Goal: Information Seeking & Learning: Learn about a topic

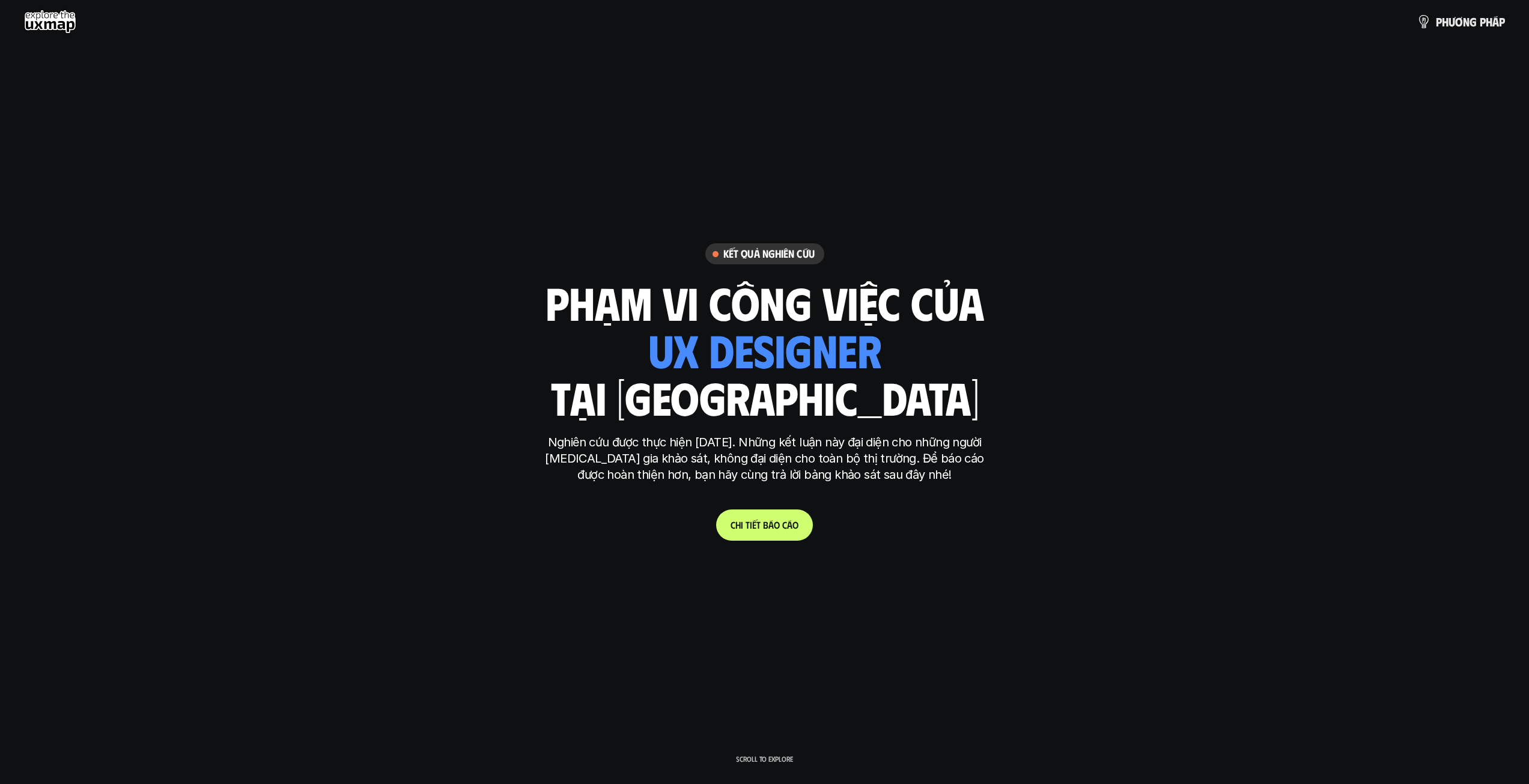
click at [757, 758] on p "Scroll to explore" at bounding box center [764, 759] width 57 height 9
click at [764, 754] on p "Scroll to explore" at bounding box center [764, 759] width 57 height 9
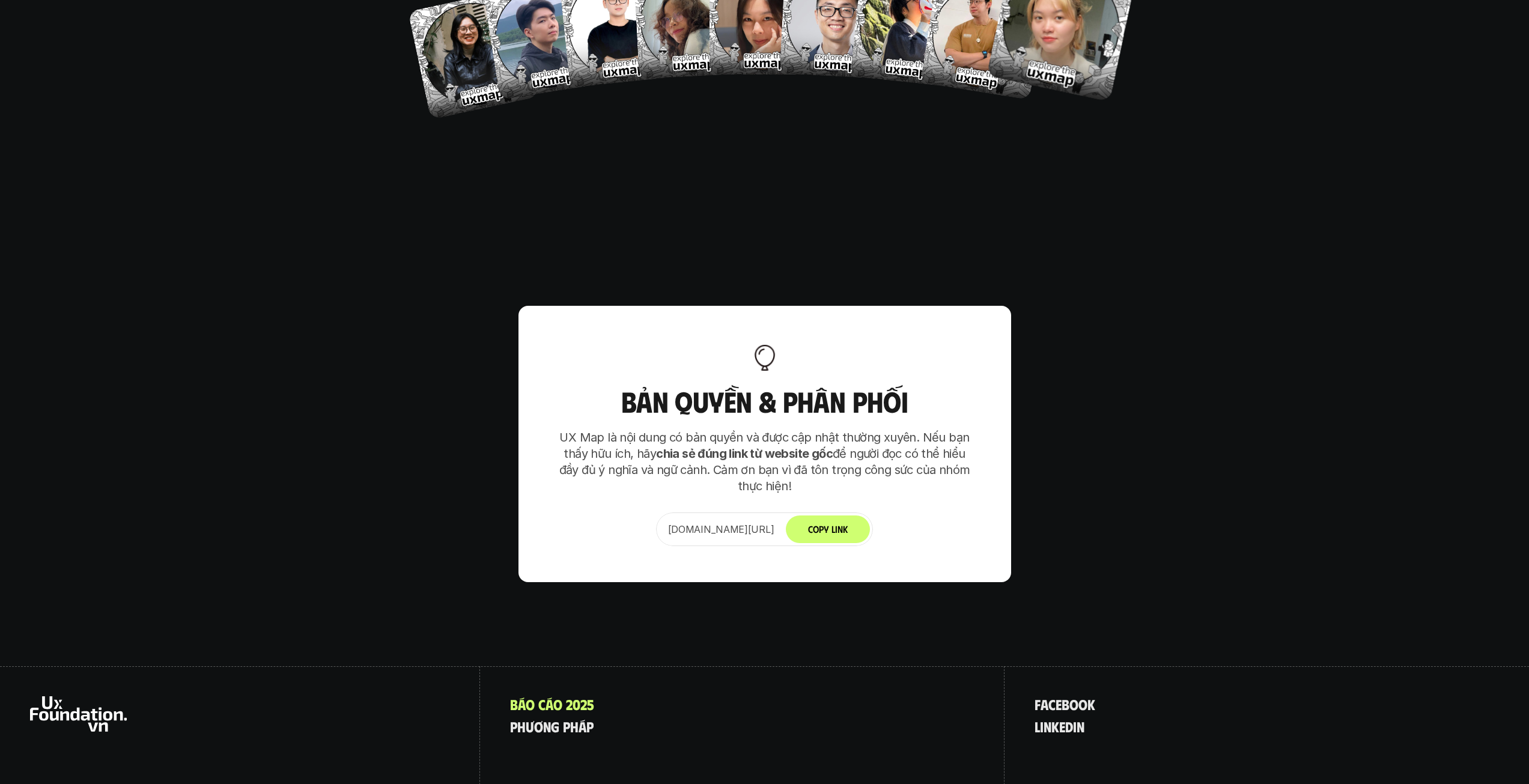
scroll to position [7543, 0]
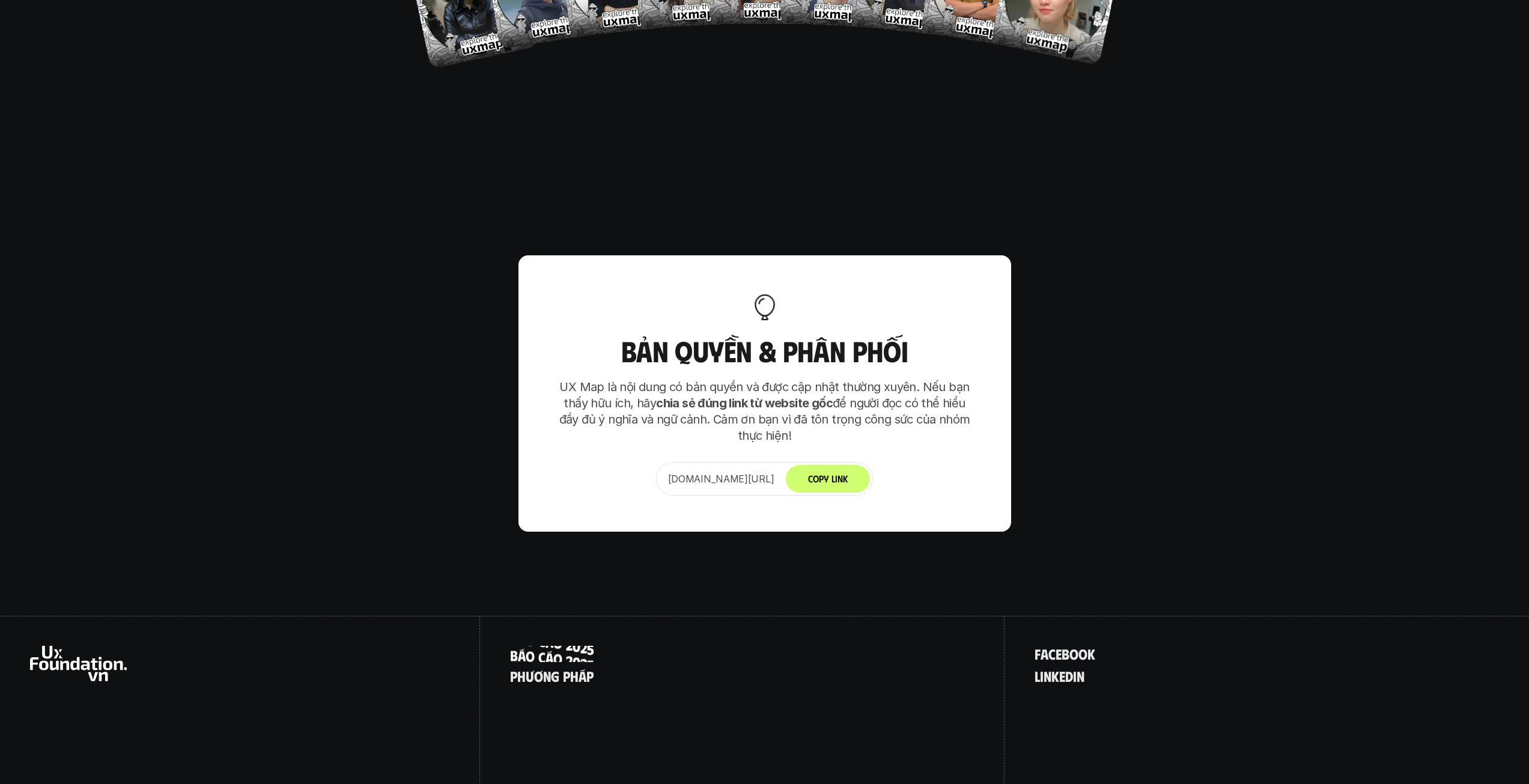
click at [569, 645] on p "B á o c á o 2 0 2 5" at bounding box center [552, 653] width 84 height 16
click at [551, 668] on p "p h ư ơ n g p h á p" at bounding box center [552, 676] width 83 height 16
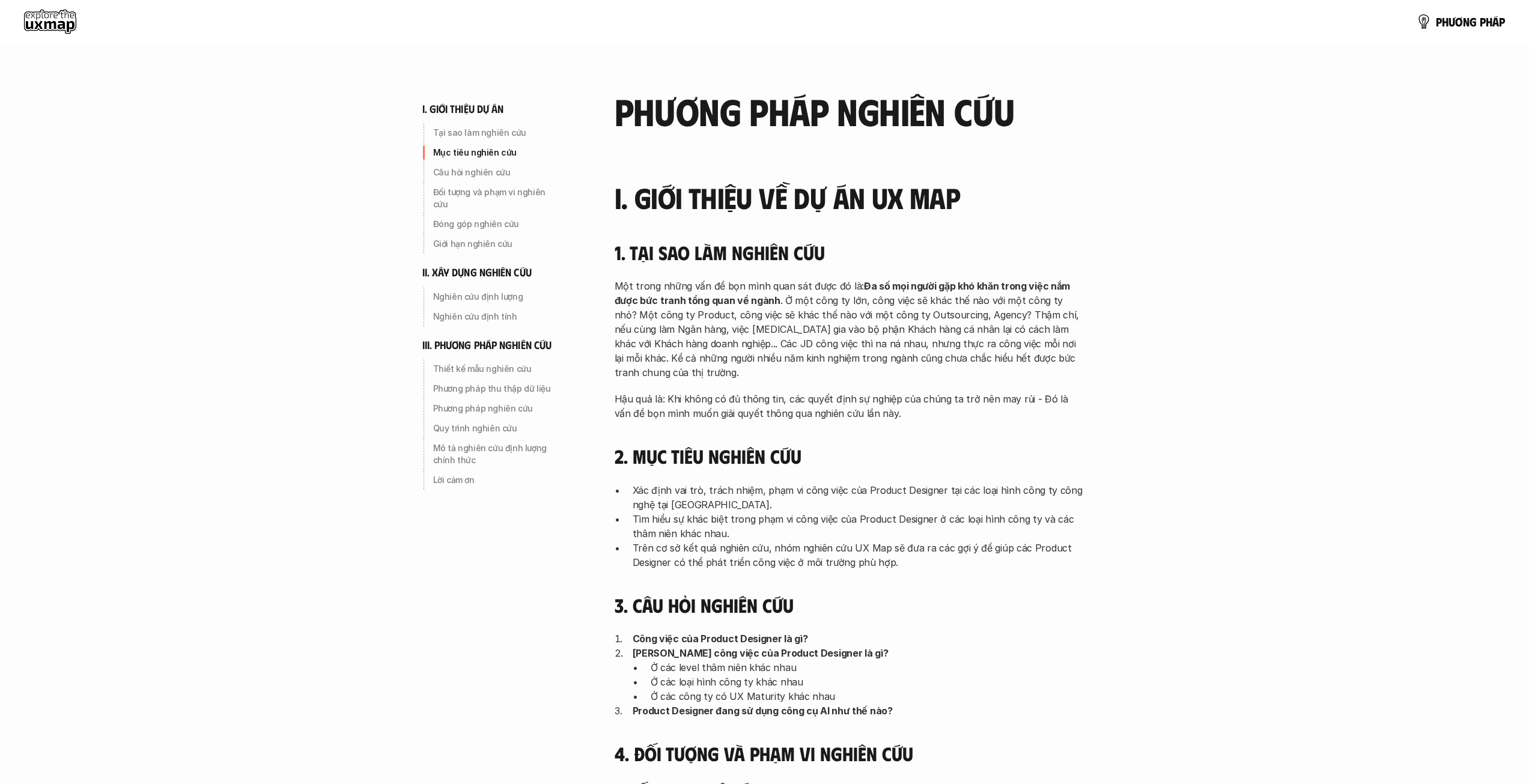
click at [47, 24] on use at bounding box center [50, 21] width 53 height 24
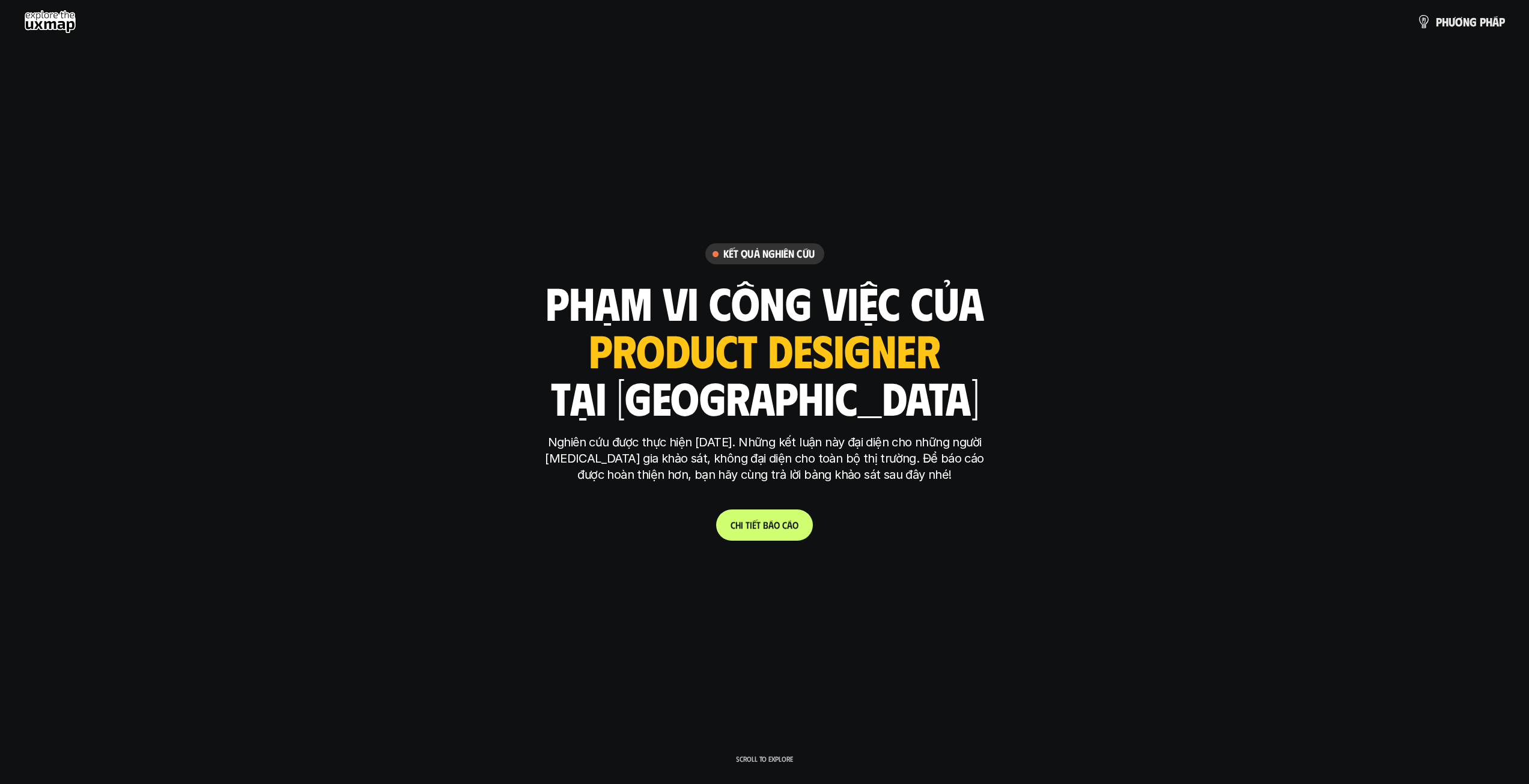
click at [768, 523] on p "C h i t i ế t b á o c á o" at bounding box center [764, 524] width 68 height 11
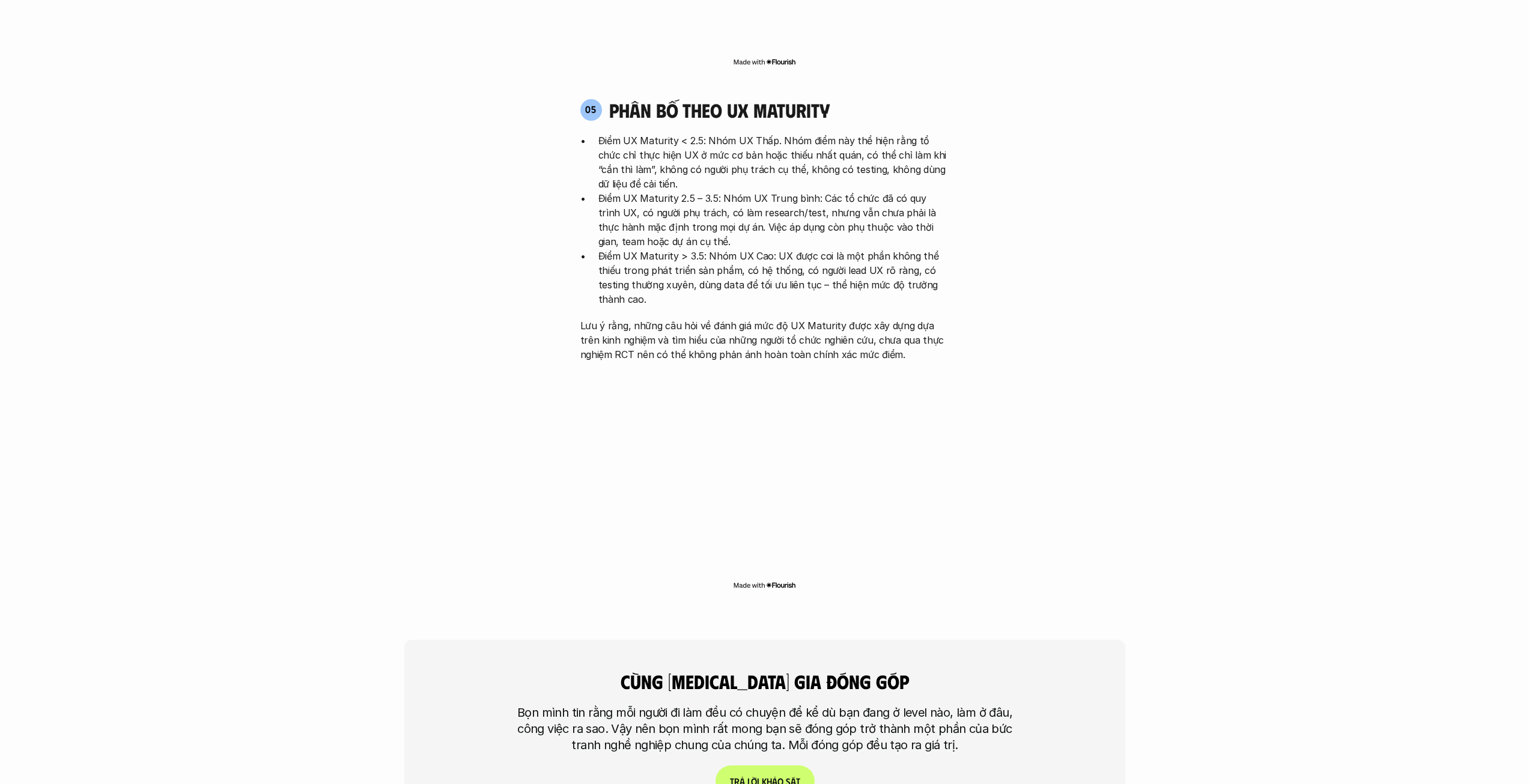
scroll to position [3499, 0]
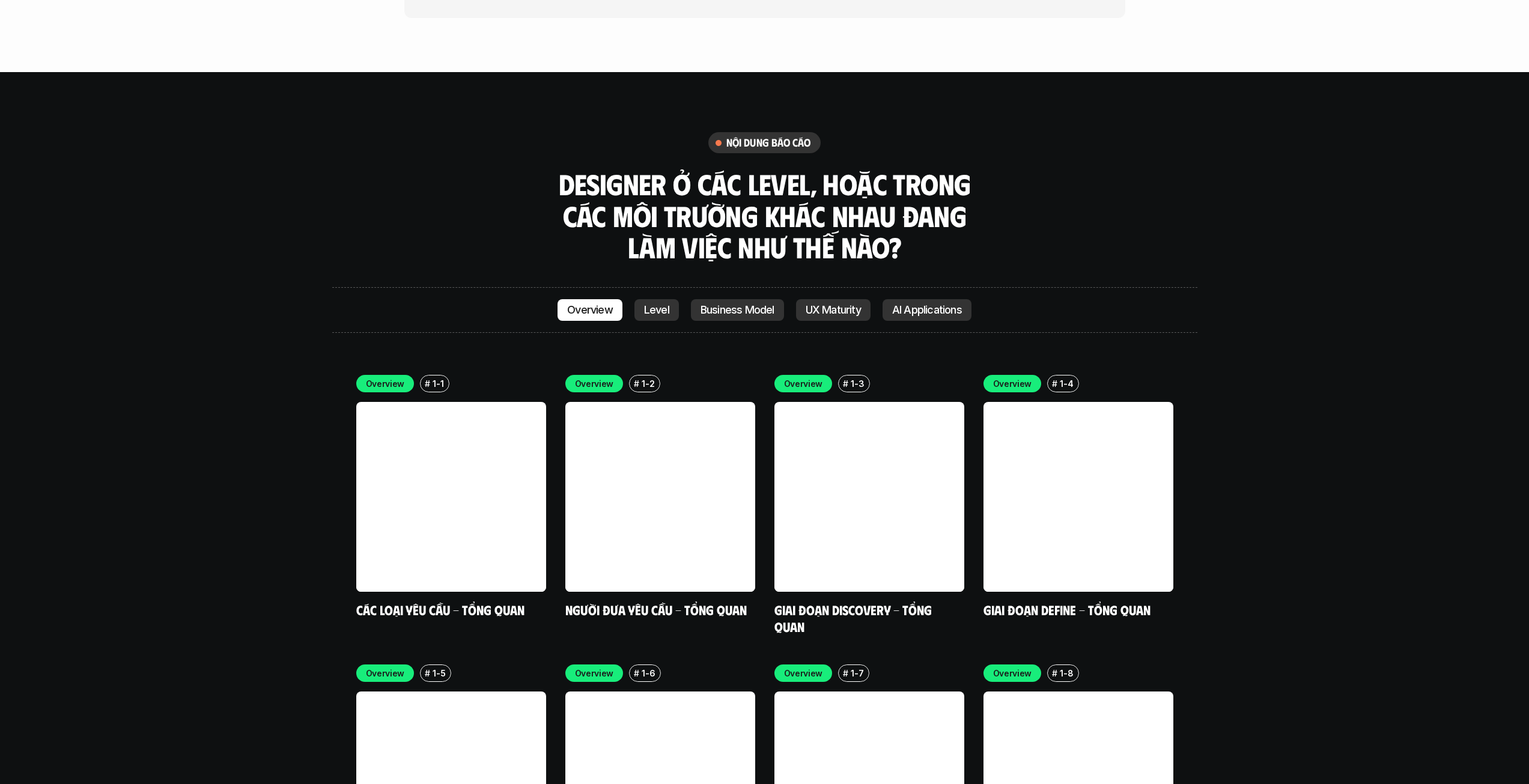
click at [648, 304] on p "Level" at bounding box center [656, 310] width 25 height 12
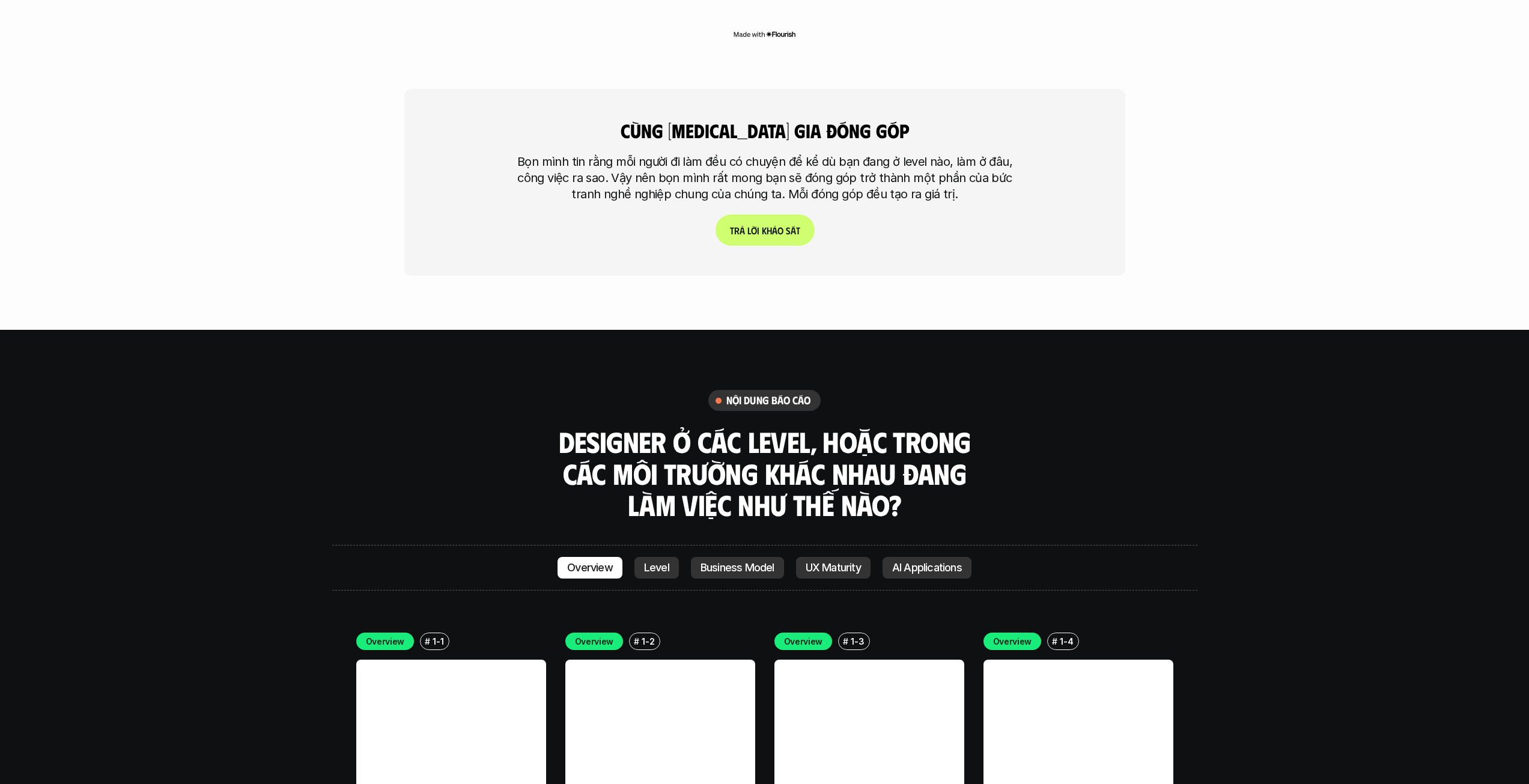
scroll to position [3306, 0]
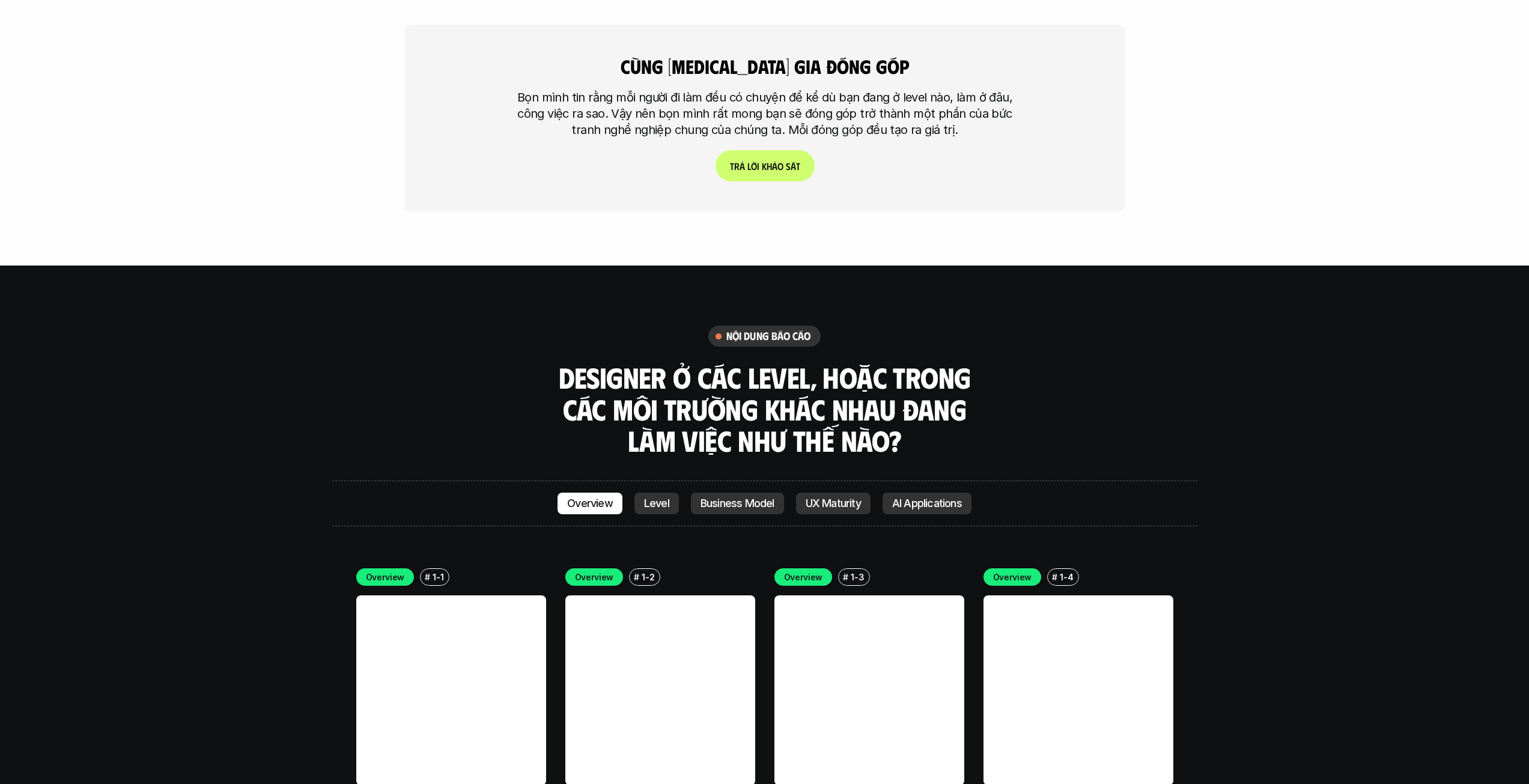
click at [645, 497] on p "Level" at bounding box center [656, 503] width 25 height 12
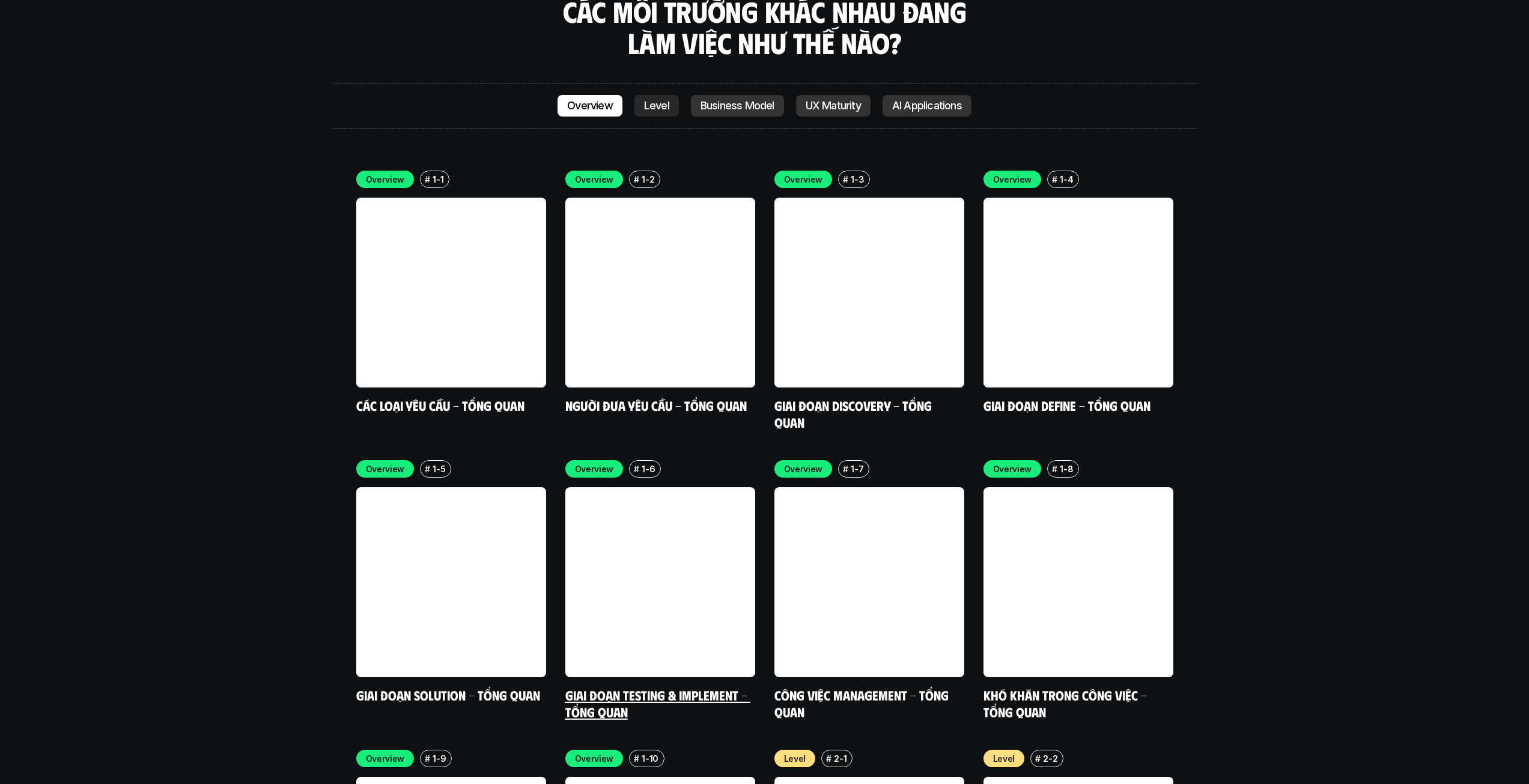
scroll to position [3546, 0]
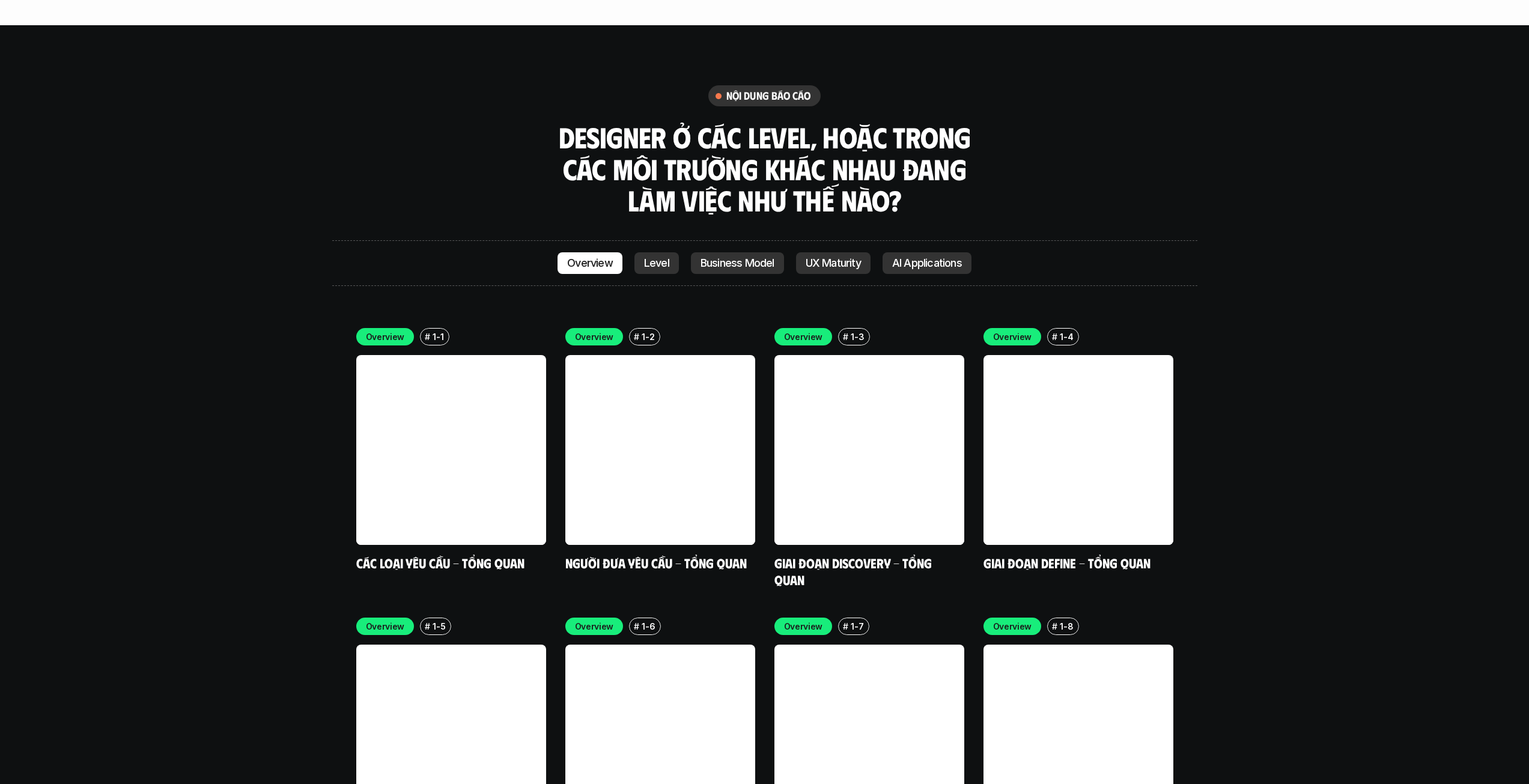
click at [744, 257] on p "Business Model" at bounding box center [738, 263] width 74 height 12
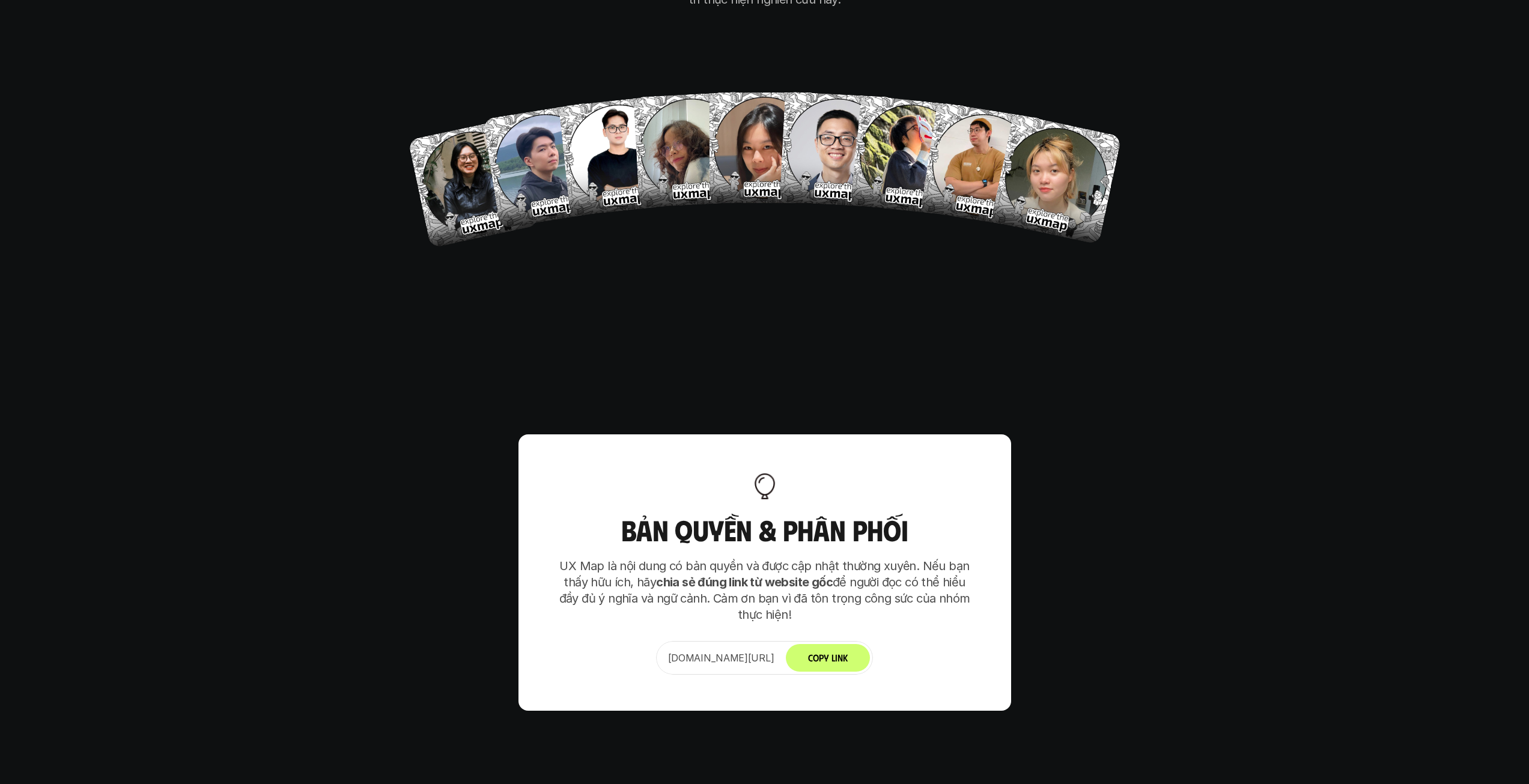
scroll to position [7543, 0]
